Goal: Find contact information: Find phone

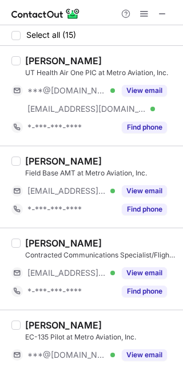
scroll to position [241, 0]
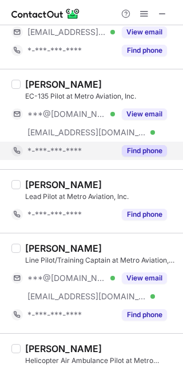
click at [153, 144] on div "Find phone" at bounding box center [141, 151] width 52 height 18
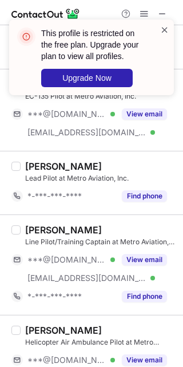
click at [161, 32] on span at bounding box center [164, 29] width 9 height 11
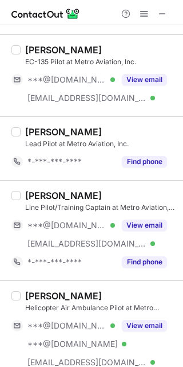
scroll to position [275, 0]
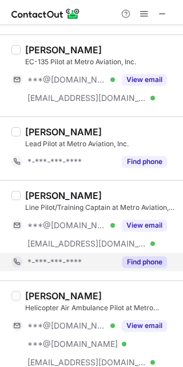
click at [131, 260] on button "Find phone" at bounding box center [144, 261] width 45 height 11
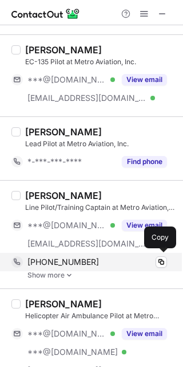
click at [64, 269] on div "+19856770251 Copy" at bounding box center [89, 262] width 156 height 18
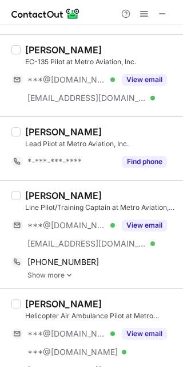
click at [64, 273] on link "Show more" at bounding box center [102, 275] width 149 height 8
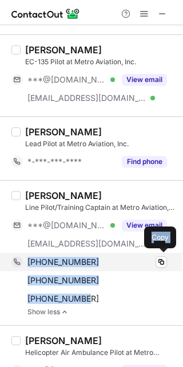
drag, startPoint x: 85, startPoint y: 301, endPoint x: 27, endPoint y: 261, distance: 70.9
click at [27, 261] on div "+19856770251 Copy +19854754990 Copy +14012723832 Copy" at bounding box center [89, 280] width 156 height 55
copy div "+19856770251 Copy +19854754990 Copy +14012723832"
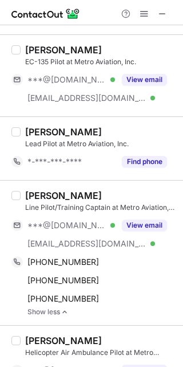
click at [71, 191] on div "John Yevcak" at bounding box center [63, 195] width 77 height 11
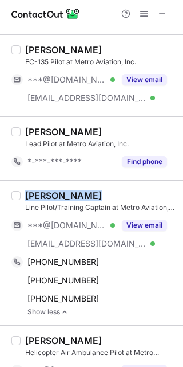
click at [71, 191] on div "John Yevcak" at bounding box center [63, 195] width 77 height 11
copy div "John Yevcak"
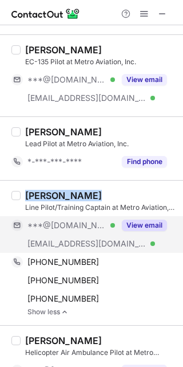
click at [148, 226] on button "View email" at bounding box center [144, 225] width 45 height 11
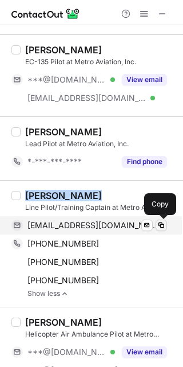
click at [160, 225] on span at bounding box center [161, 225] width 9 height 9
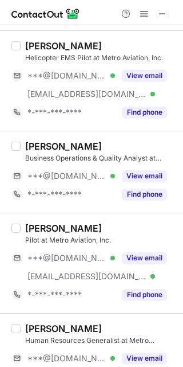
scroll to position [752, 0]
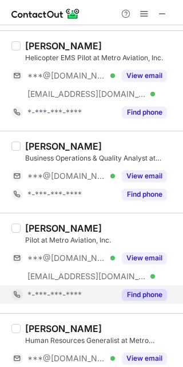
click at [140, 297] on button "Find phone" at bounding box center [144, 294] width 45 height 11
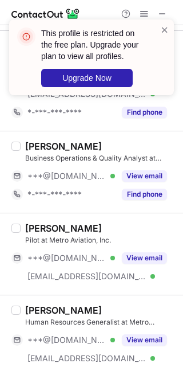
scroll to position [1079, 0]
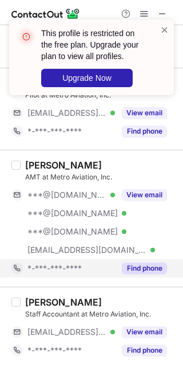
click at [152, 267] on button "Find phone" at bounding box center [144, 268] width 45 height 11
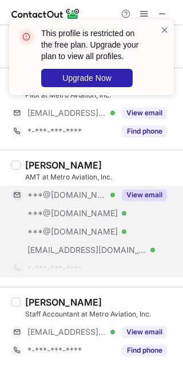
click at [136, 190] on button "View email" at bounding box center [144, 194] width 45 height 11
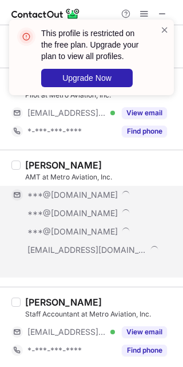
scroll to position [1061, 0]
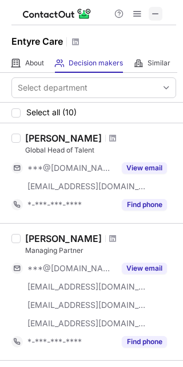
click at [158, 14] on span at bounding box center [155, 13] width 9 height 9
